Goal: Information Seeking & Learning: Learn about a topic

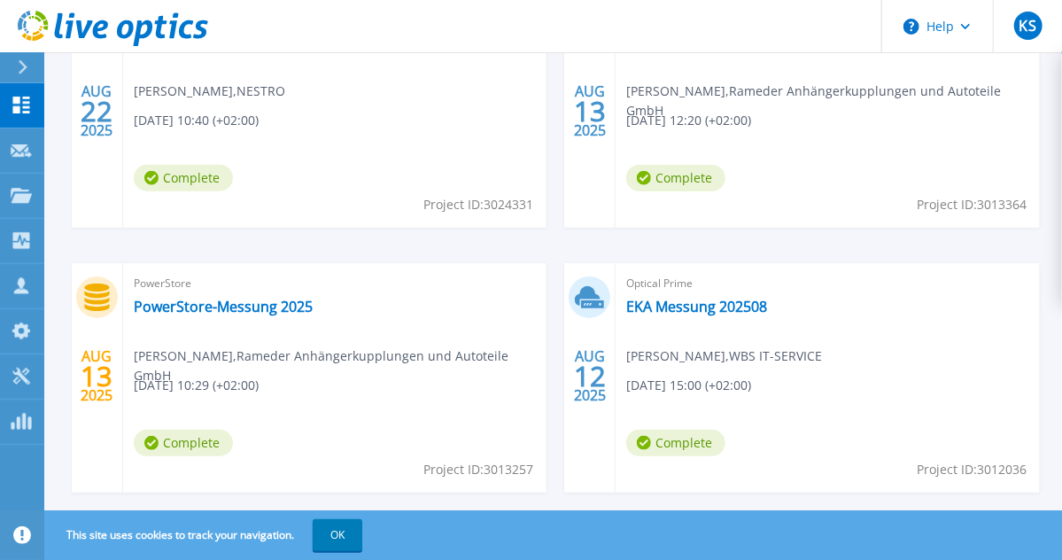
scroll to position [921, 0]
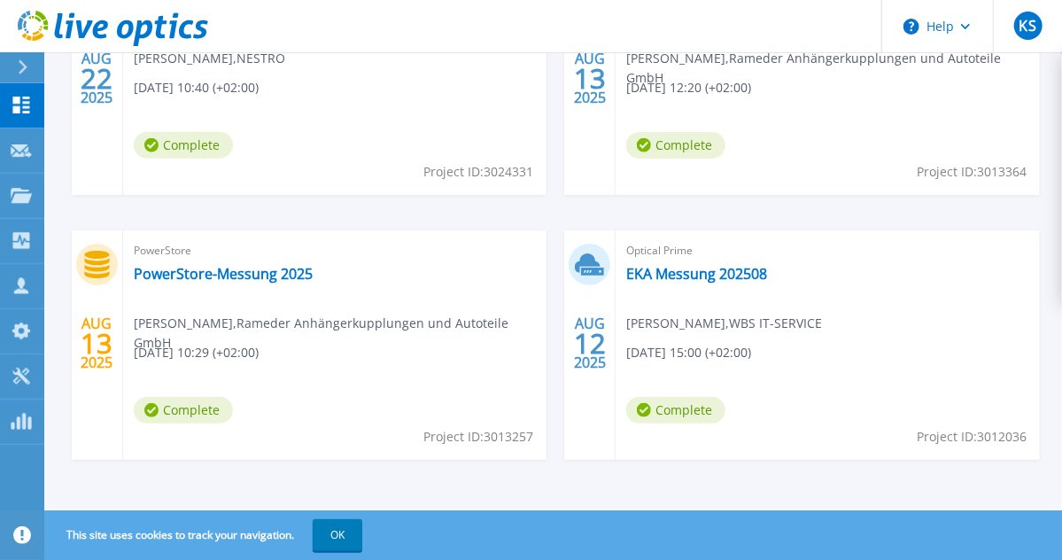
click at [684, 285] on div "Optical Prime EKA Messung 202508 [PERSON_NAME] , WBS IT-SERVICE [DATE] 15:00 (+…" at bounding box center [828, 344] width 424 height 229
click at [685, 276] on link "EKA Messung 202508" at bounding box center [696, 274] width 141 height 18
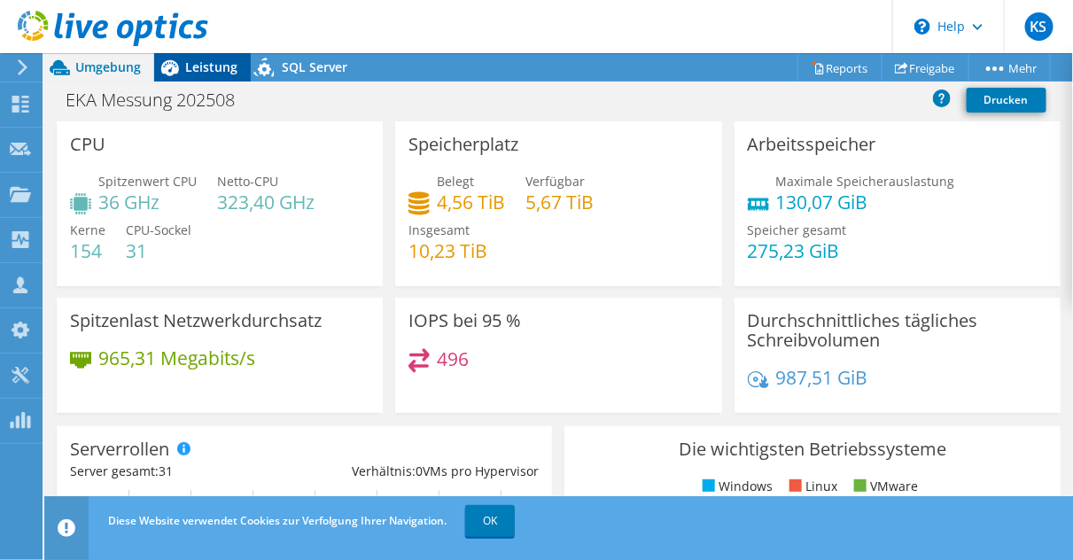
click at [203, 72] on span "Leistung" at bounding box center [211, 66] width 52 height 17
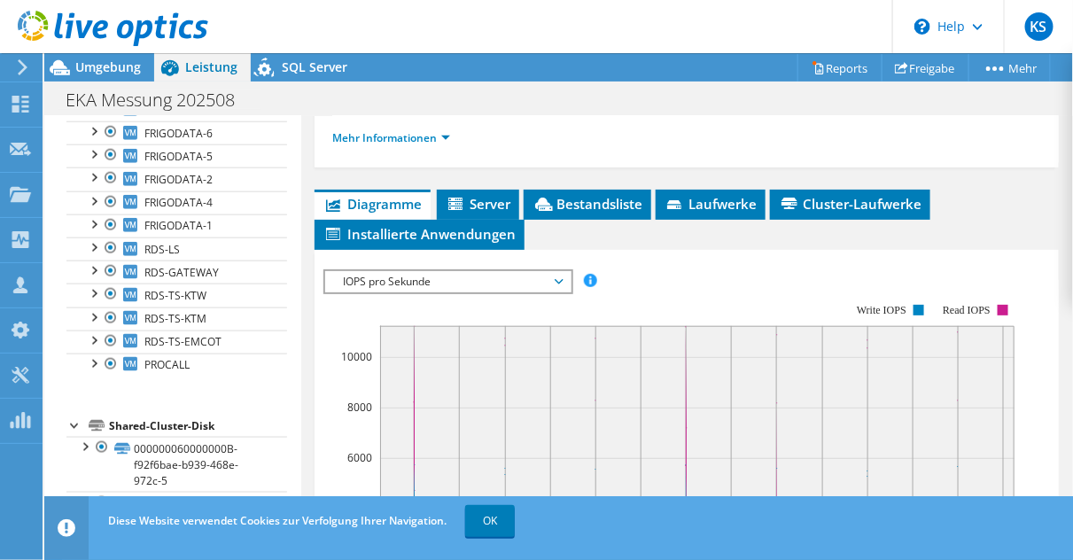
scroll to position [496, 0]
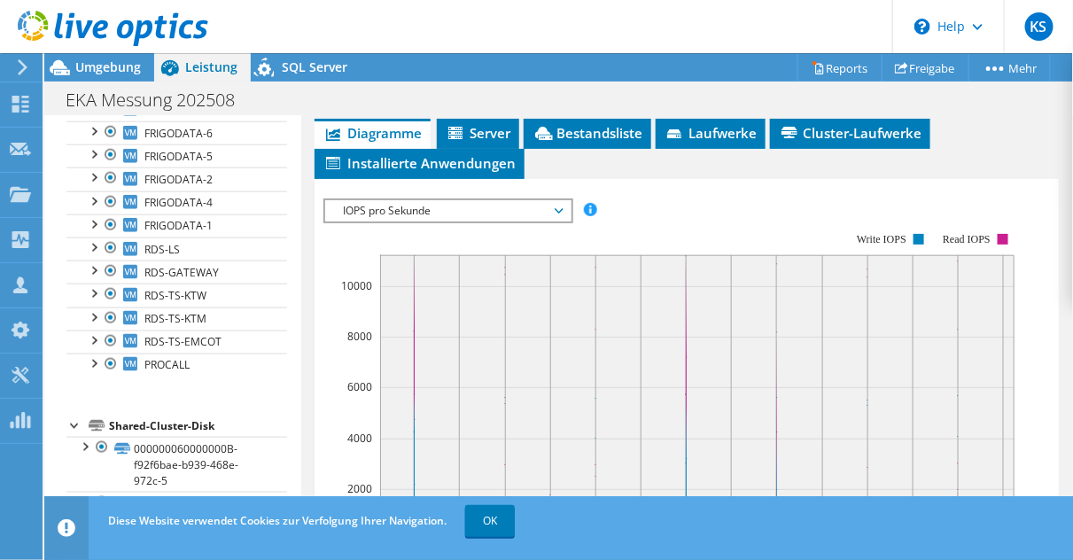
click at [409, 200] on span "IOPS pro Sekunde" at bounding box center [448, 210] width 228 height 21
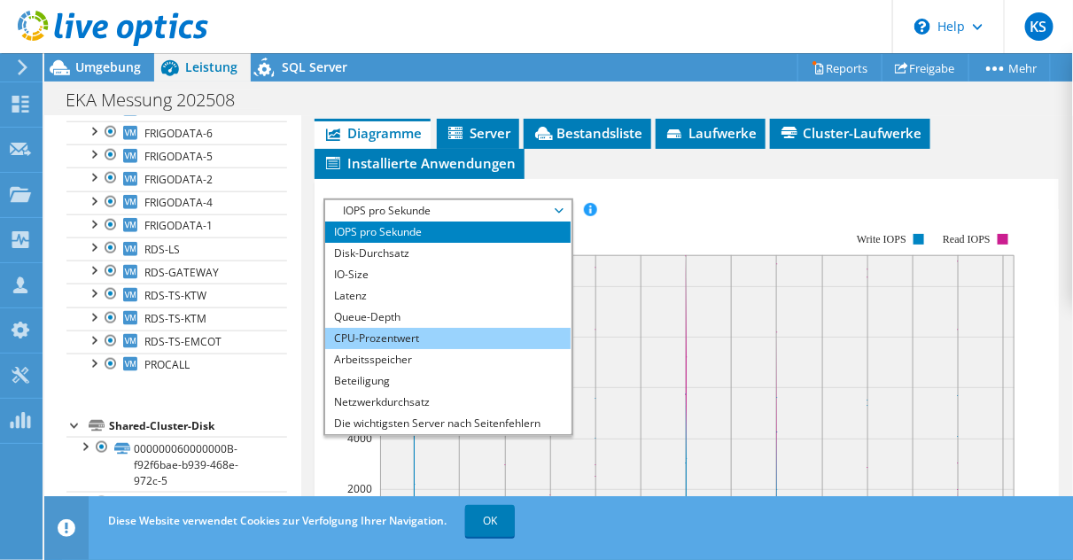
click at [390, 337] on li "CPU-Prozentwert" at bounding box center [447, 338] width 245 height 21
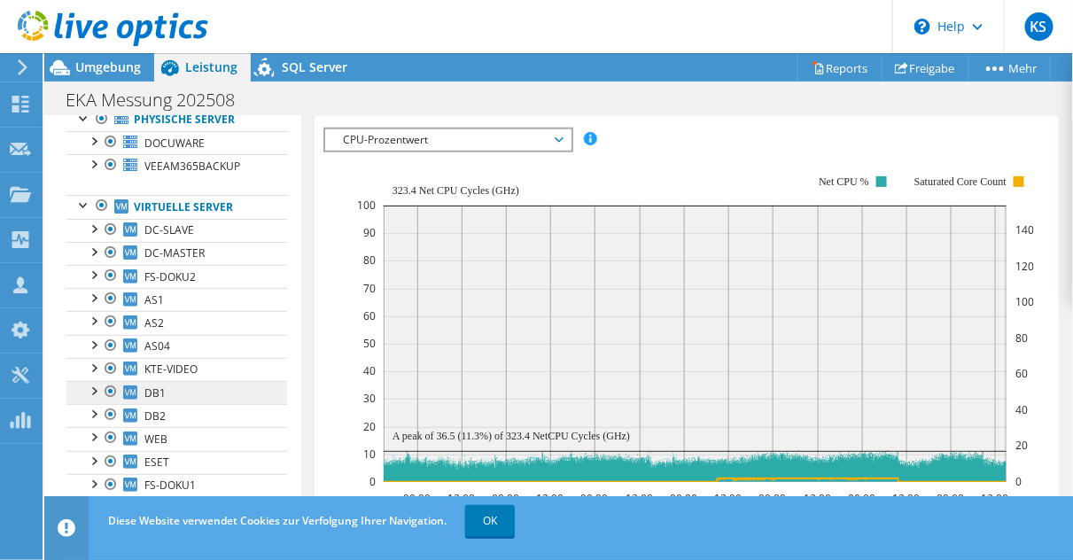
scroll to position [213, 0]
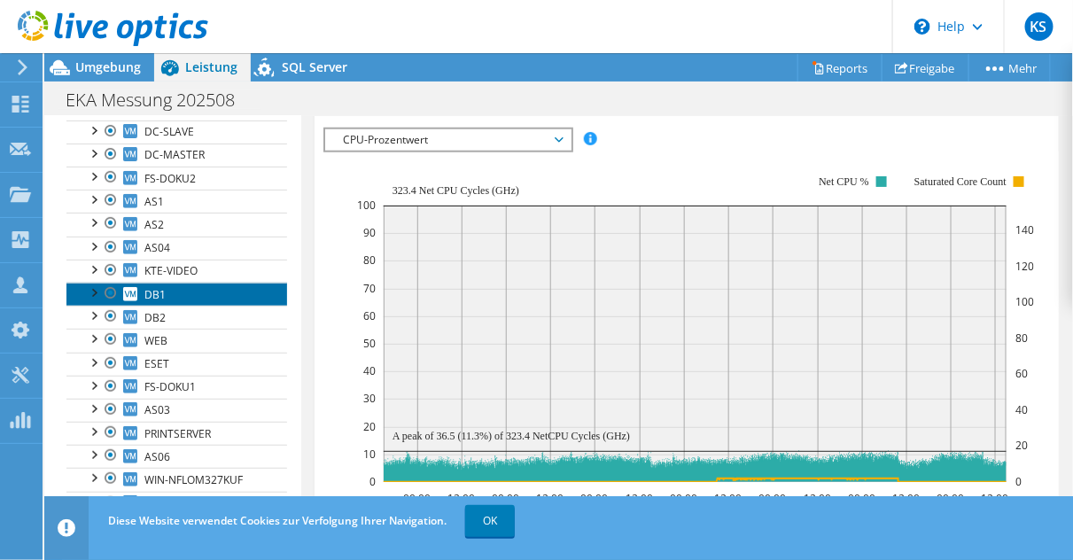
click at [207, 295] on link "DB1" at bounding box center [176, 294] width 221 height 23
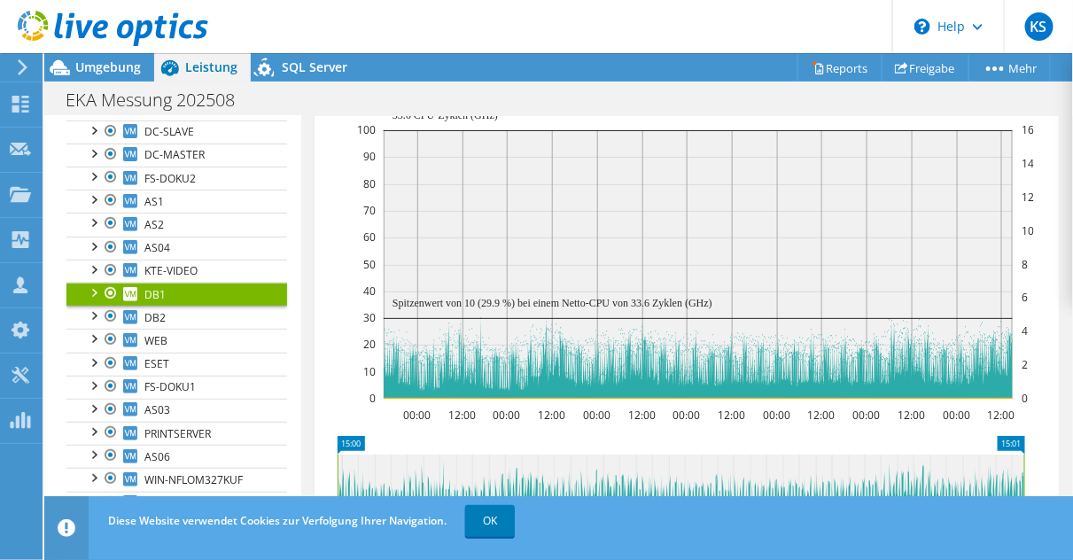
scroll to position [455, 0]
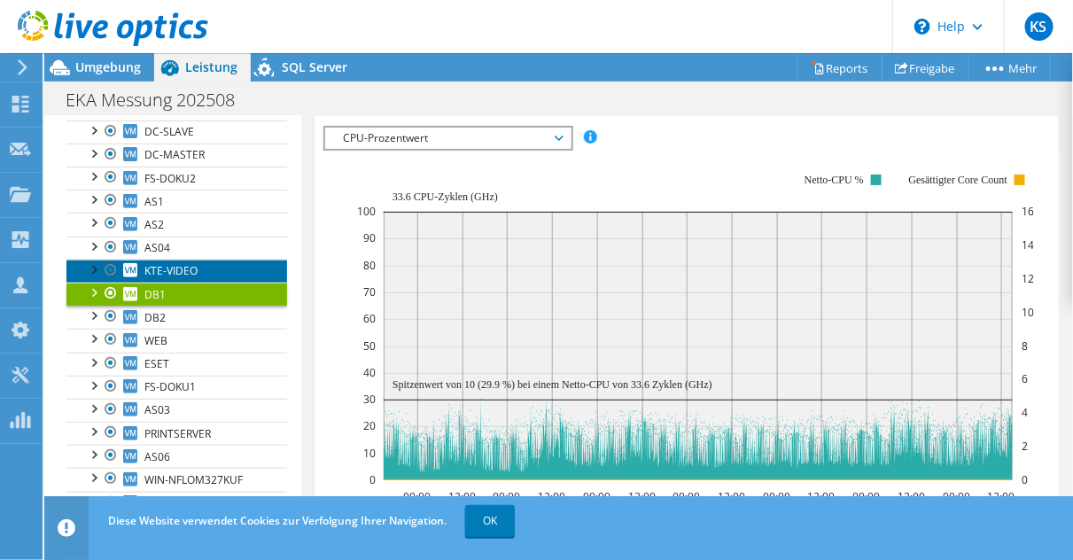
click at [230, 267] on link "KTE-VIDEO" at bounding box center [176, 271] width 221 height 23
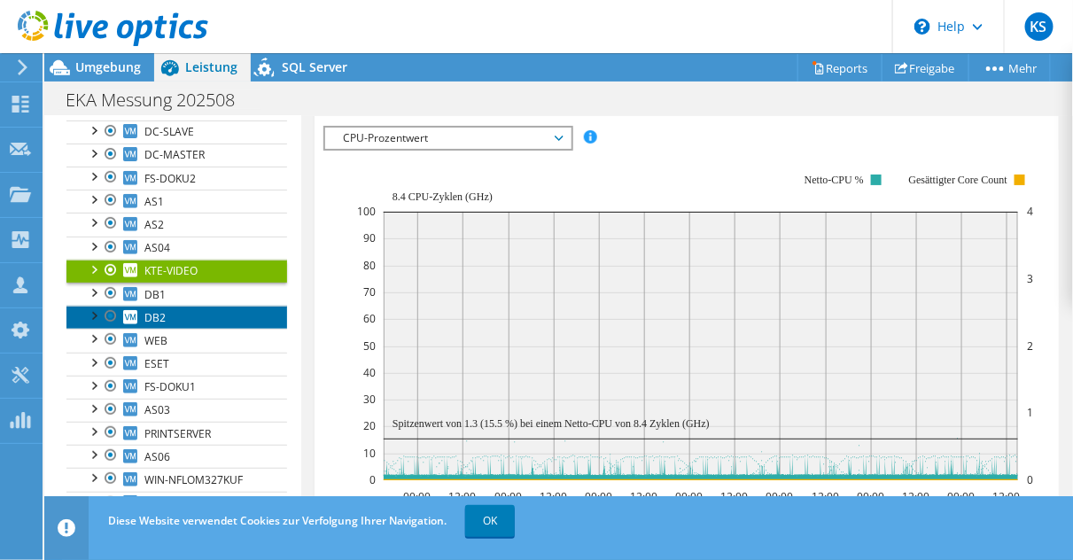
click at [206, 309] on link "DB2" at bounding box center [176, 317] width 221 height 23
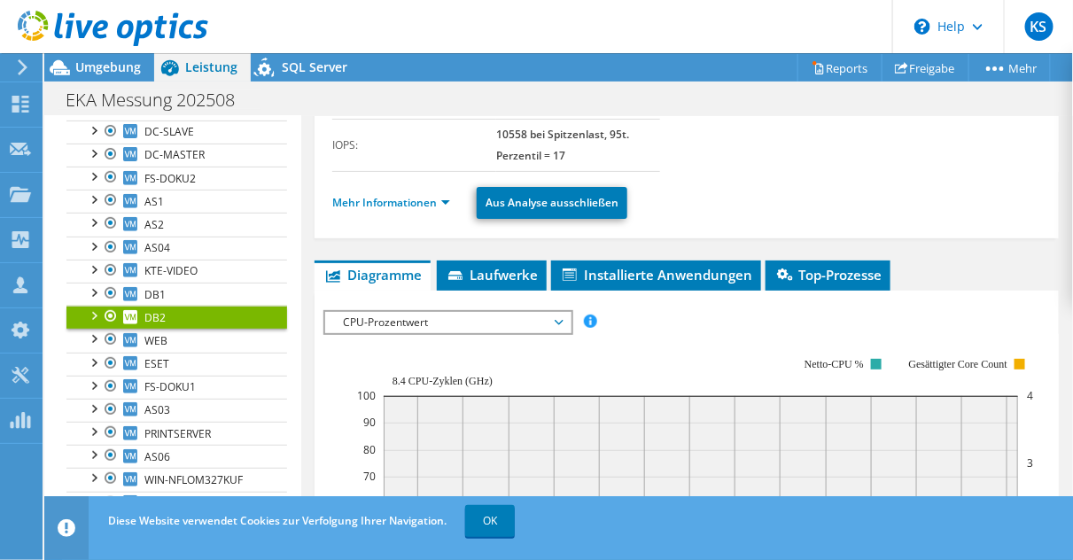
scroll to position [314, 0]
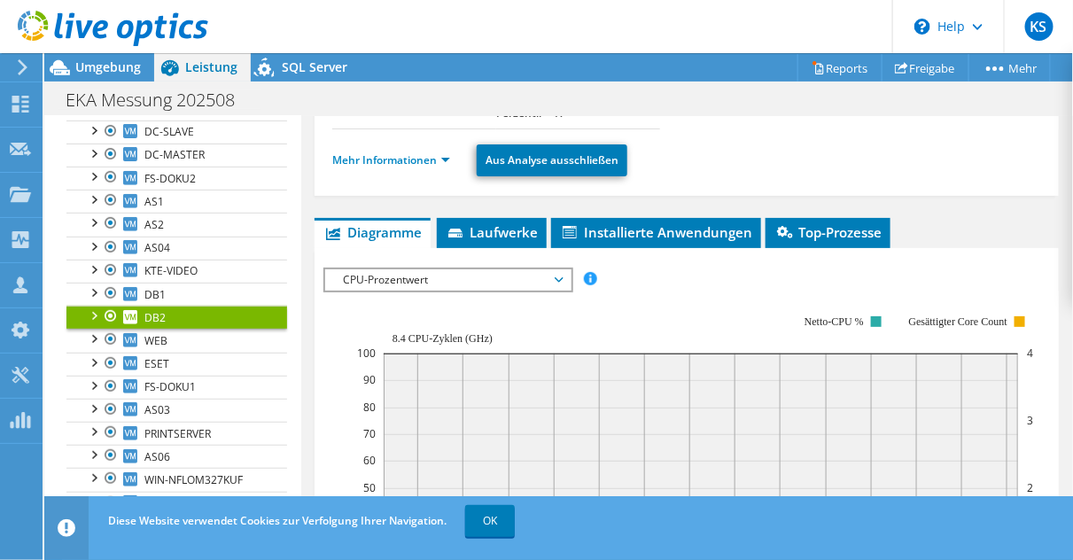
click at [352, 283] on span "CPU-Prozentwert" at bounding box center [448, 279] width 228 height 21
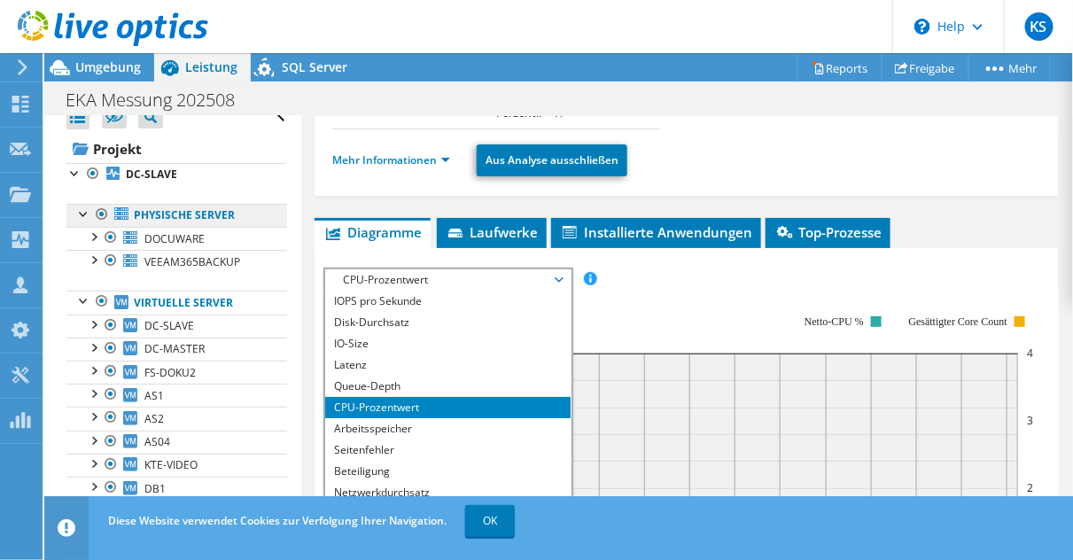
scroll to position [0, 0]
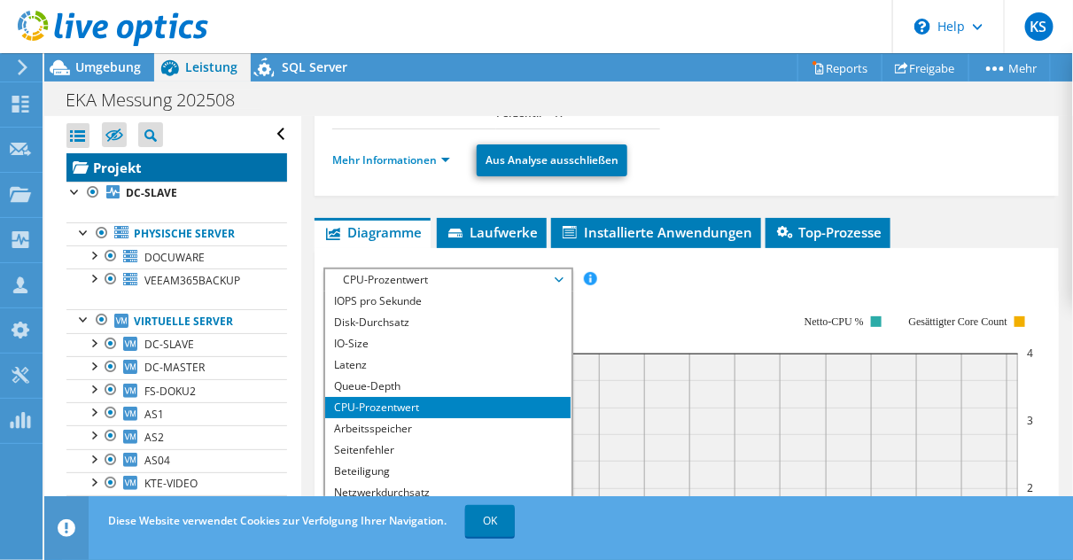
click at [106, 168] on link "Projekt" at bounding box center [176, 167] width 221 height 28
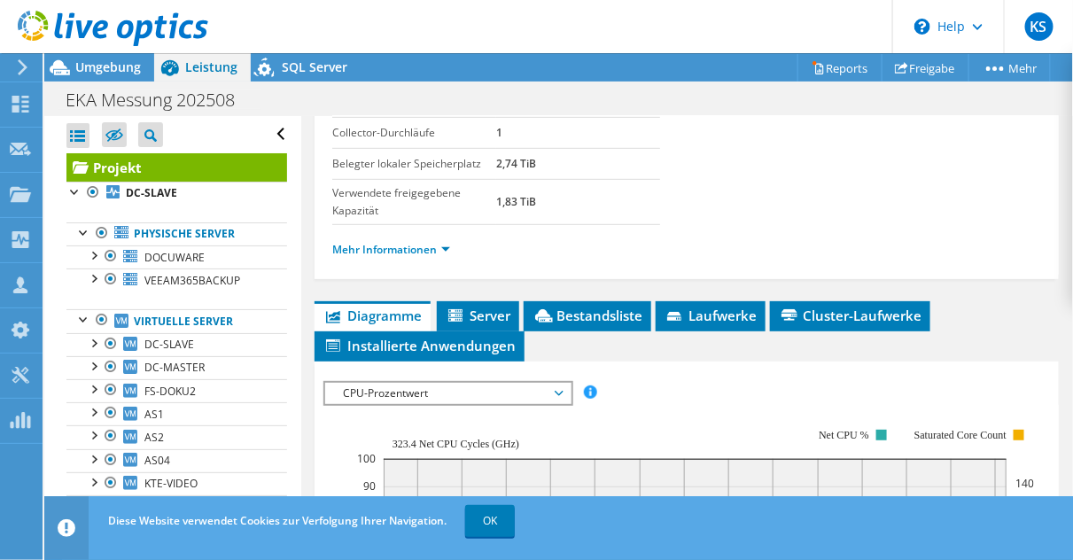
click at [404, 393] on span "CPU-Prozentwert" at bounding box center [448, 393] width 228 height 21
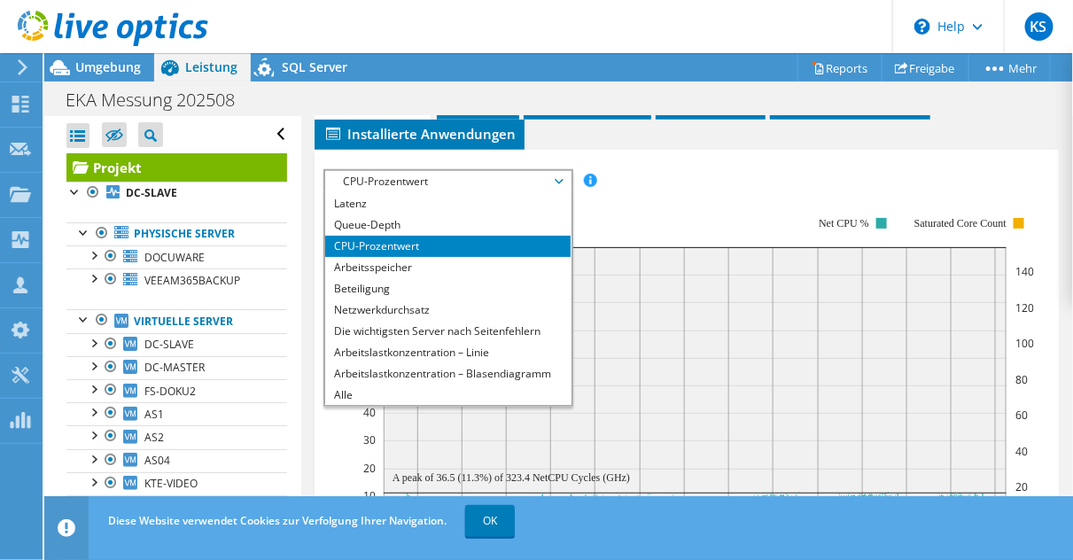
scroll to position [526, 0]
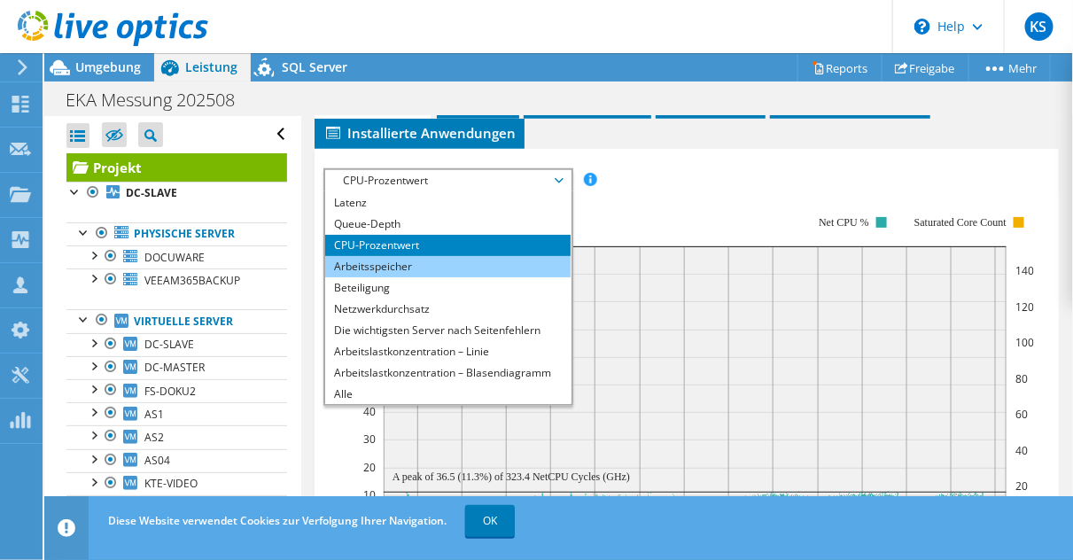
click at [423, 256] on li "Arbeitsspeicher" at bounding box center [447, 266] width 245 height 21
